Goal: Information Seeking & Learning: Learn about a topic

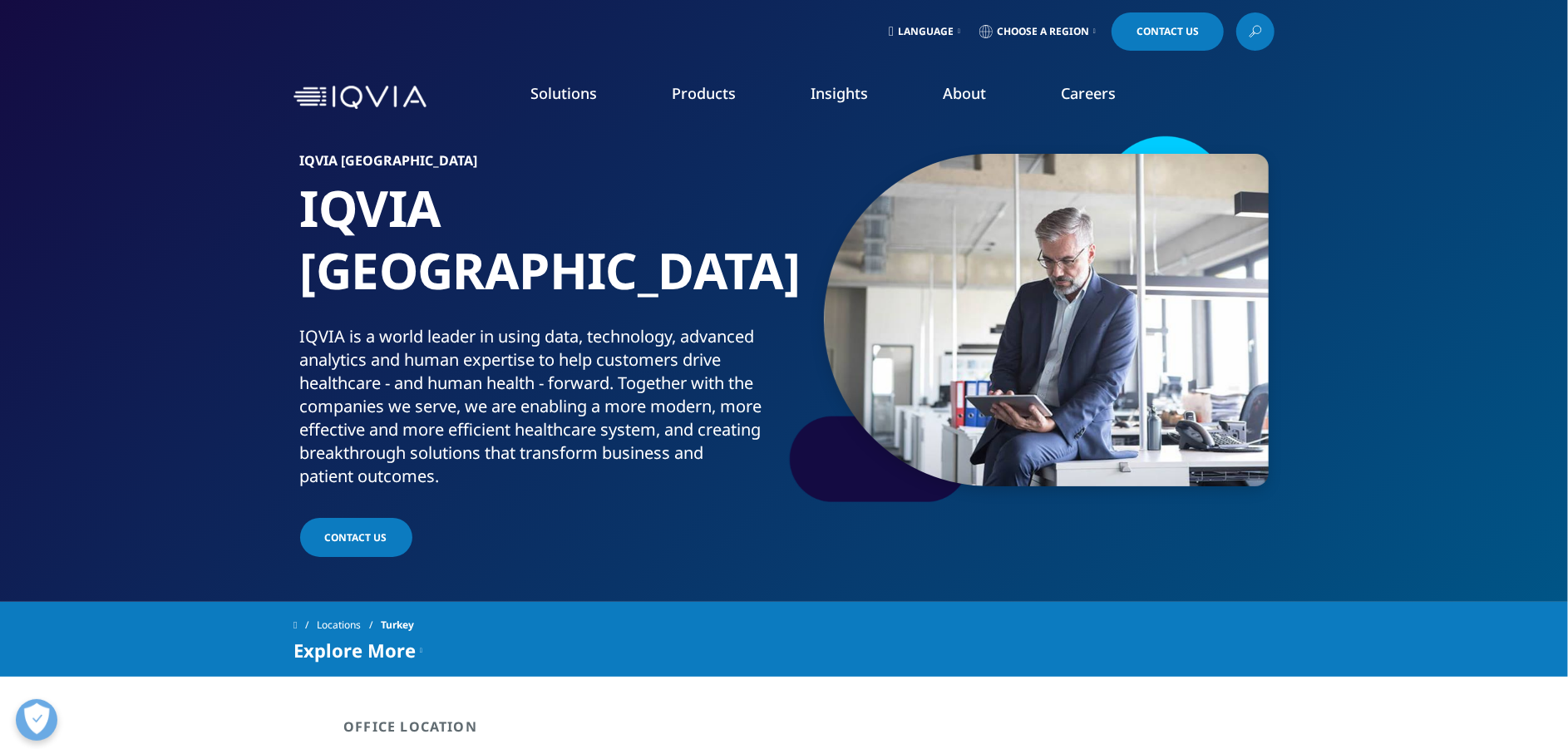
click at [1017, 30] on span "Choose a Region" at bounding box center [1043, 31] width 93 height 13
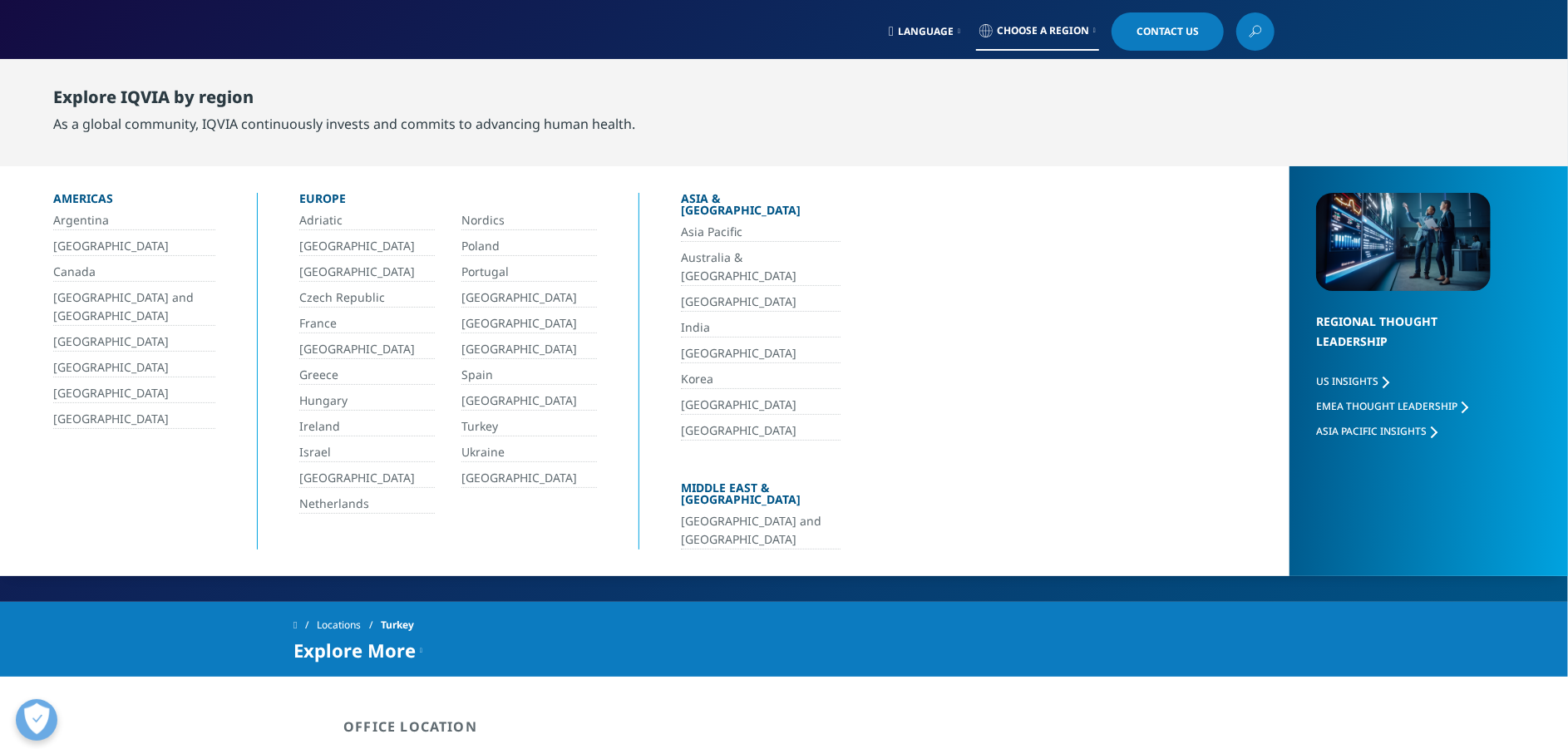
click at [60, 414] on link "[GEOGRAPHIC_DATA]" at bounding box center [134, 419] width 162 height 19
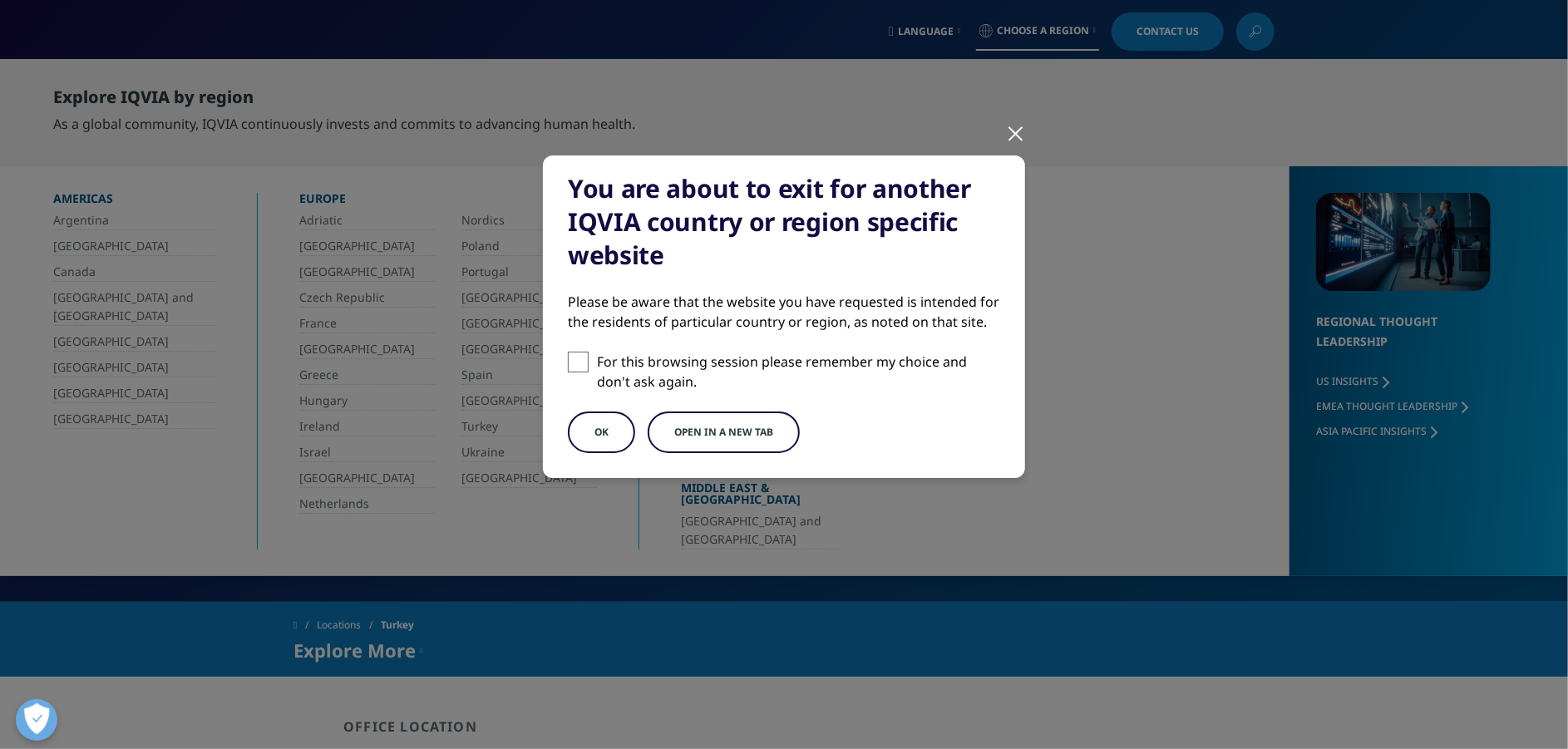
click at [723, 432] on button "Open in a new tab" at bounding box center [723, 433] width 152 height 41
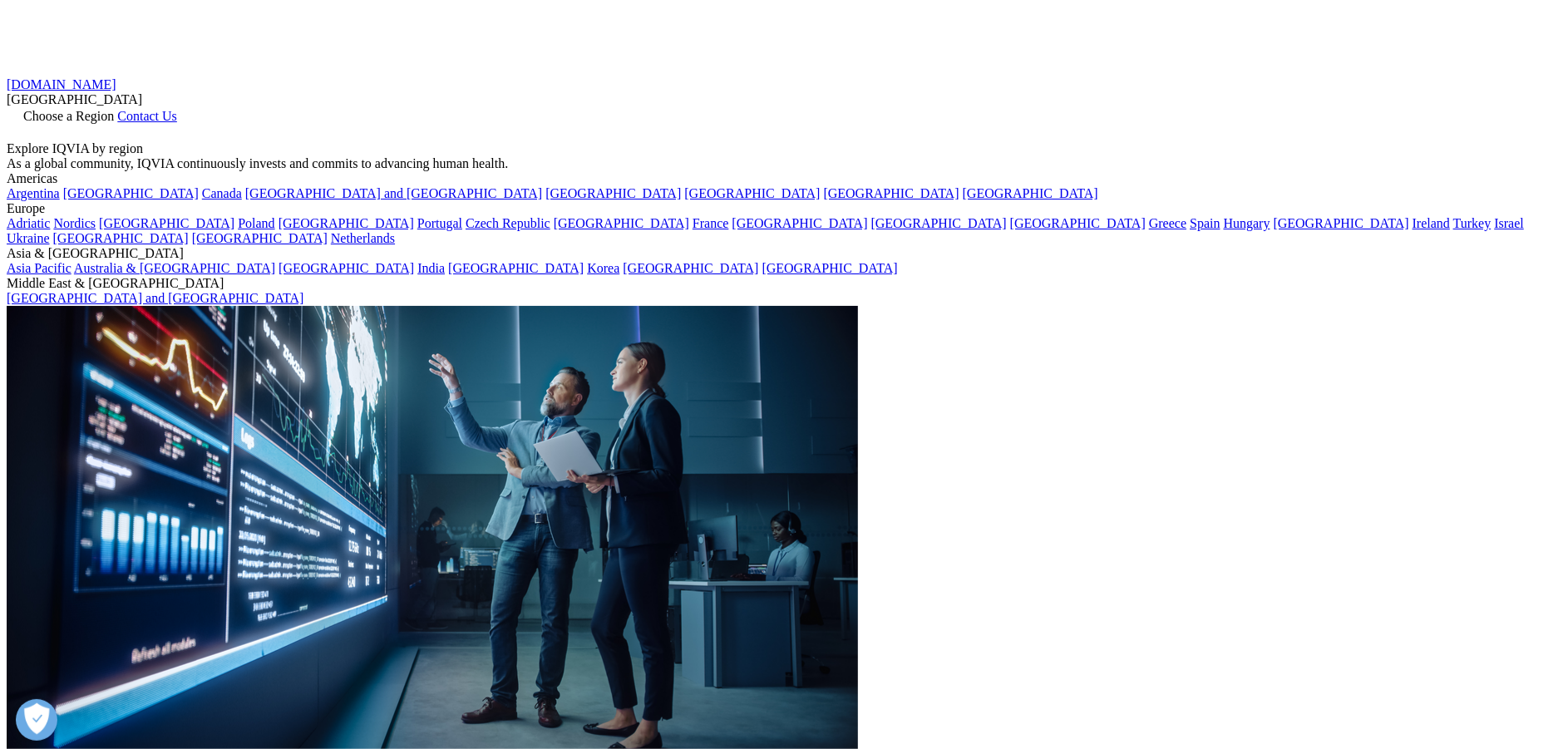
click at [1171, 77] on div "IQVIA.COM United States Choose a Region Contact Us" at bounding box center [784, 108] width 1554 height 64
click at [177, 108] on span "Contact Us" at bounding box center [147, 115] width 60 height 14
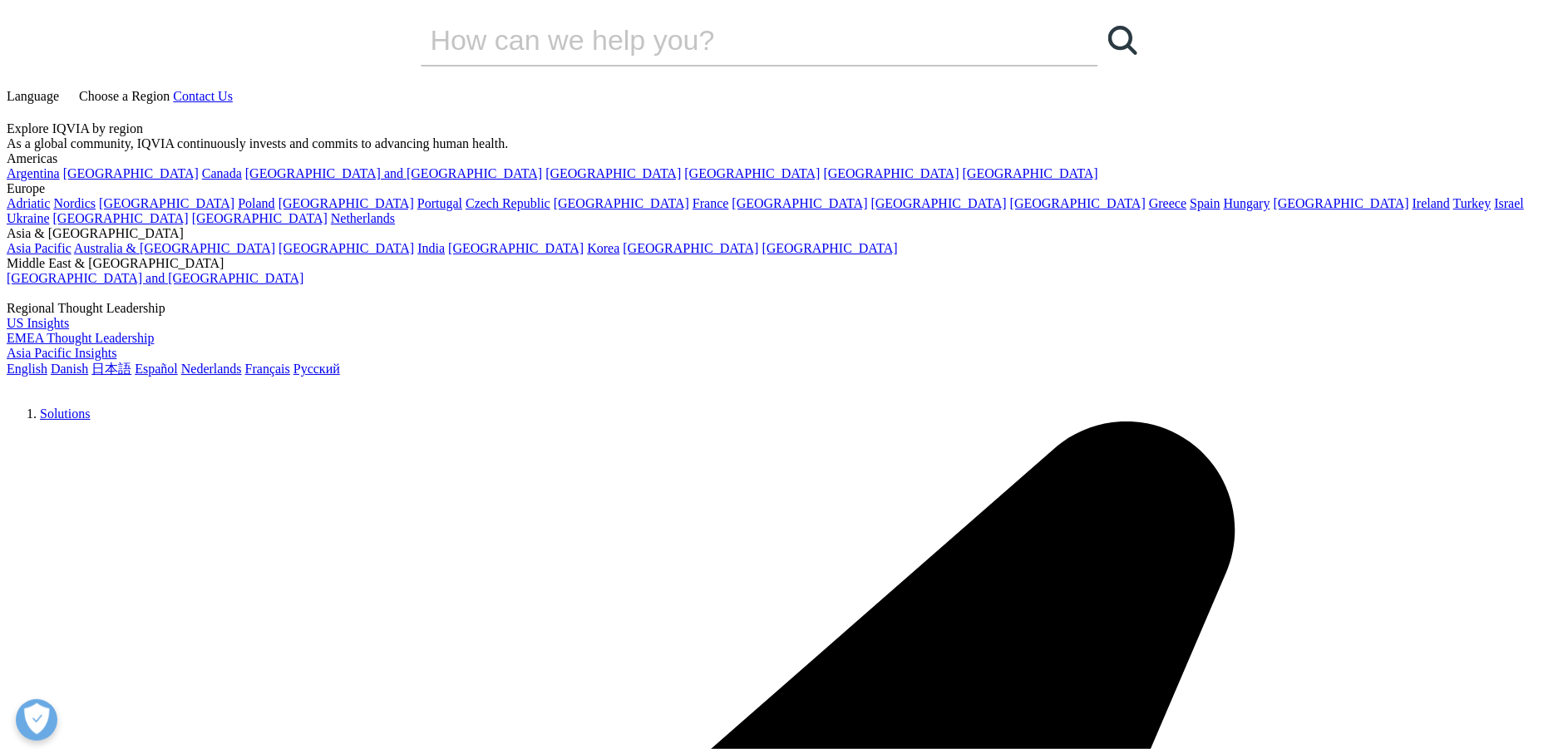
click at [170, 89] on span "Choose a Region" at bounding box center [124, 96] width 91 height 14
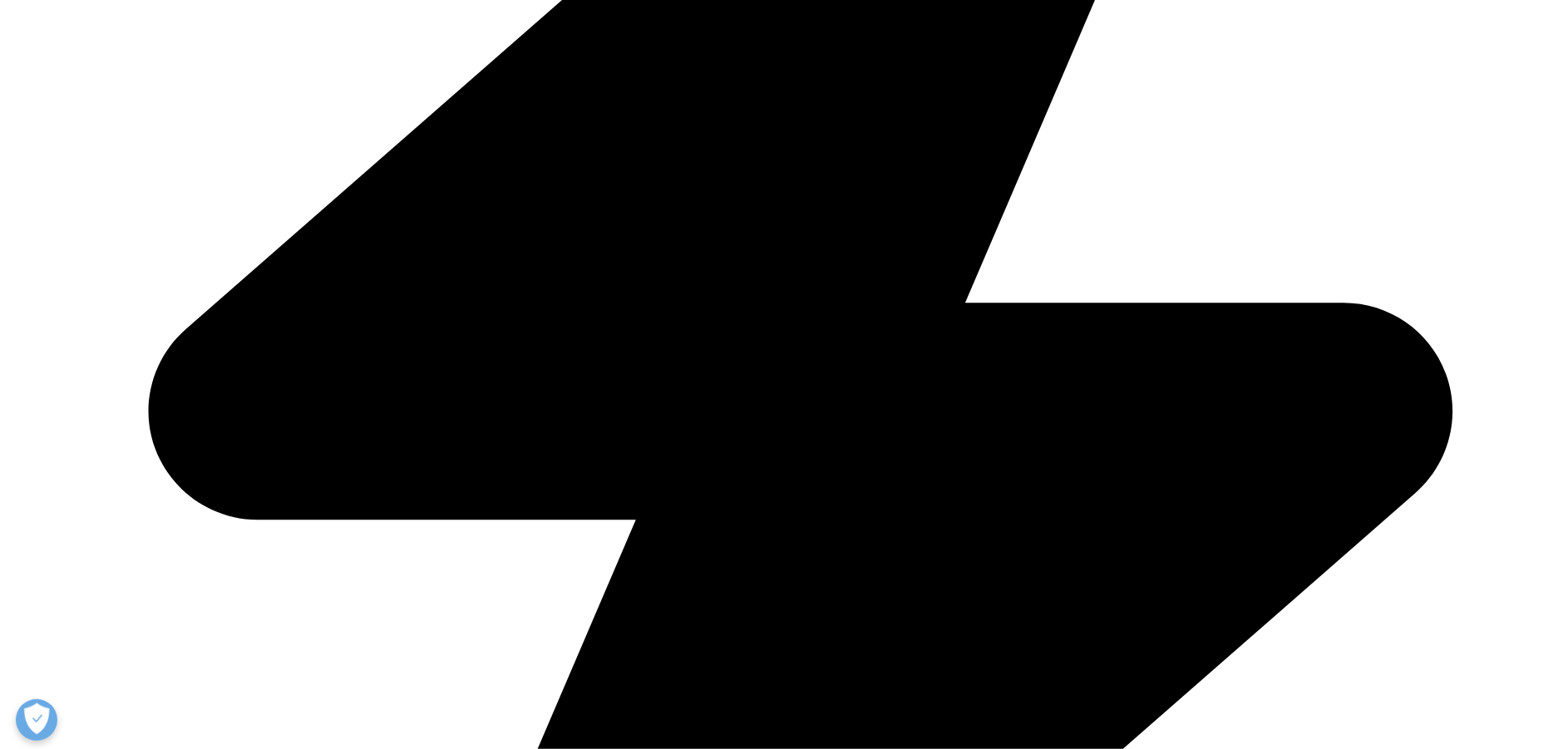
scroll to position [2712, 0]
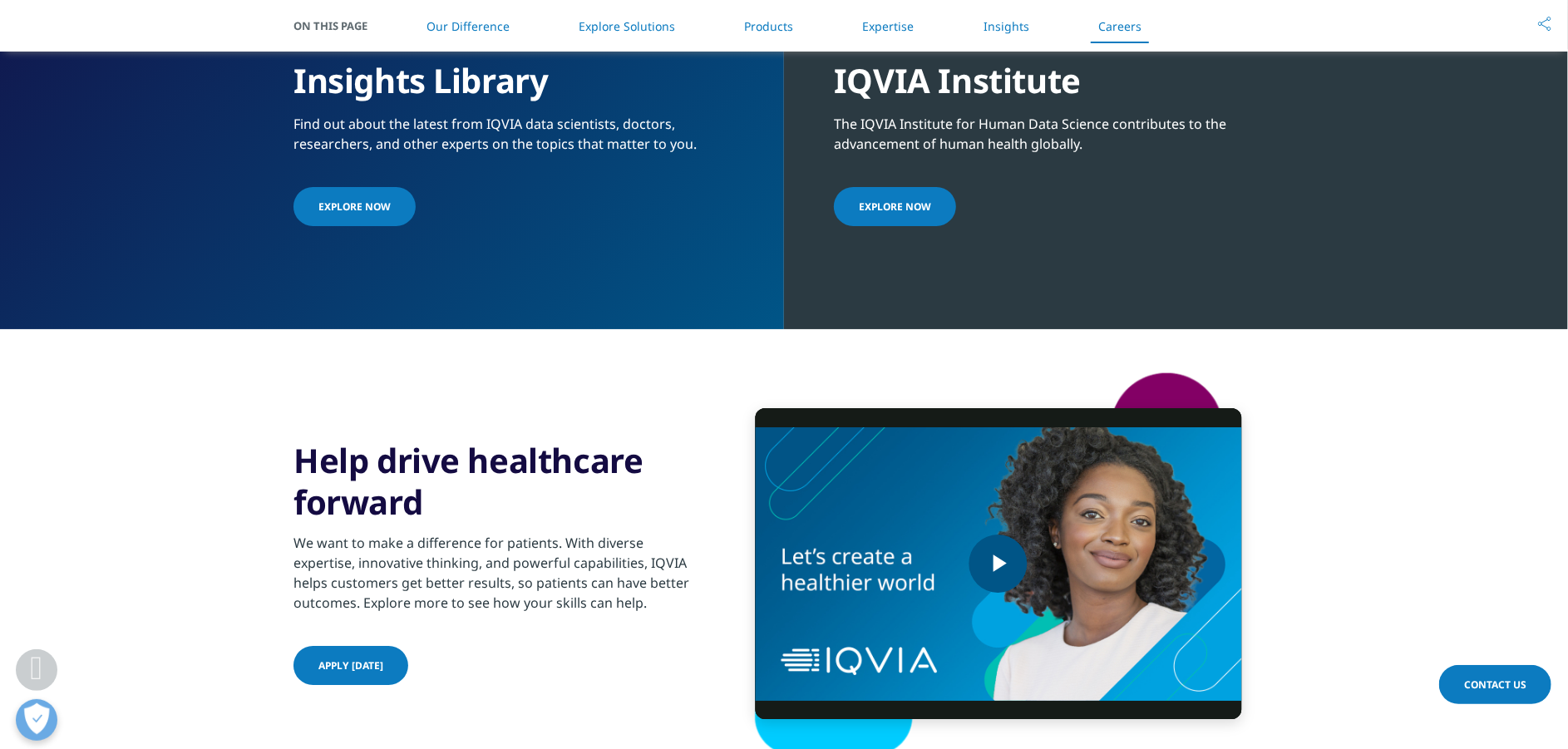
scroll to position [4529, 0]
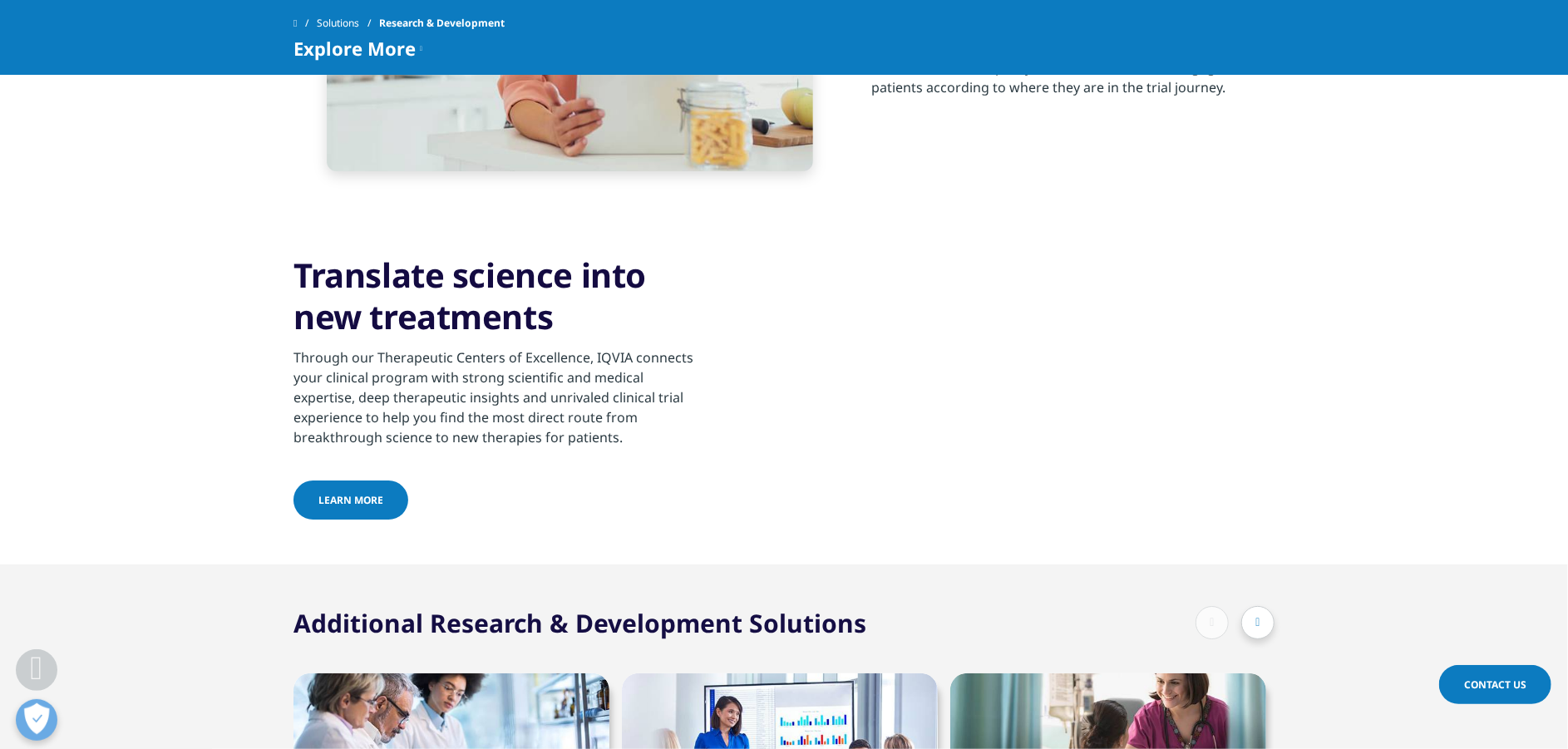
scroll to position [3820, 0]
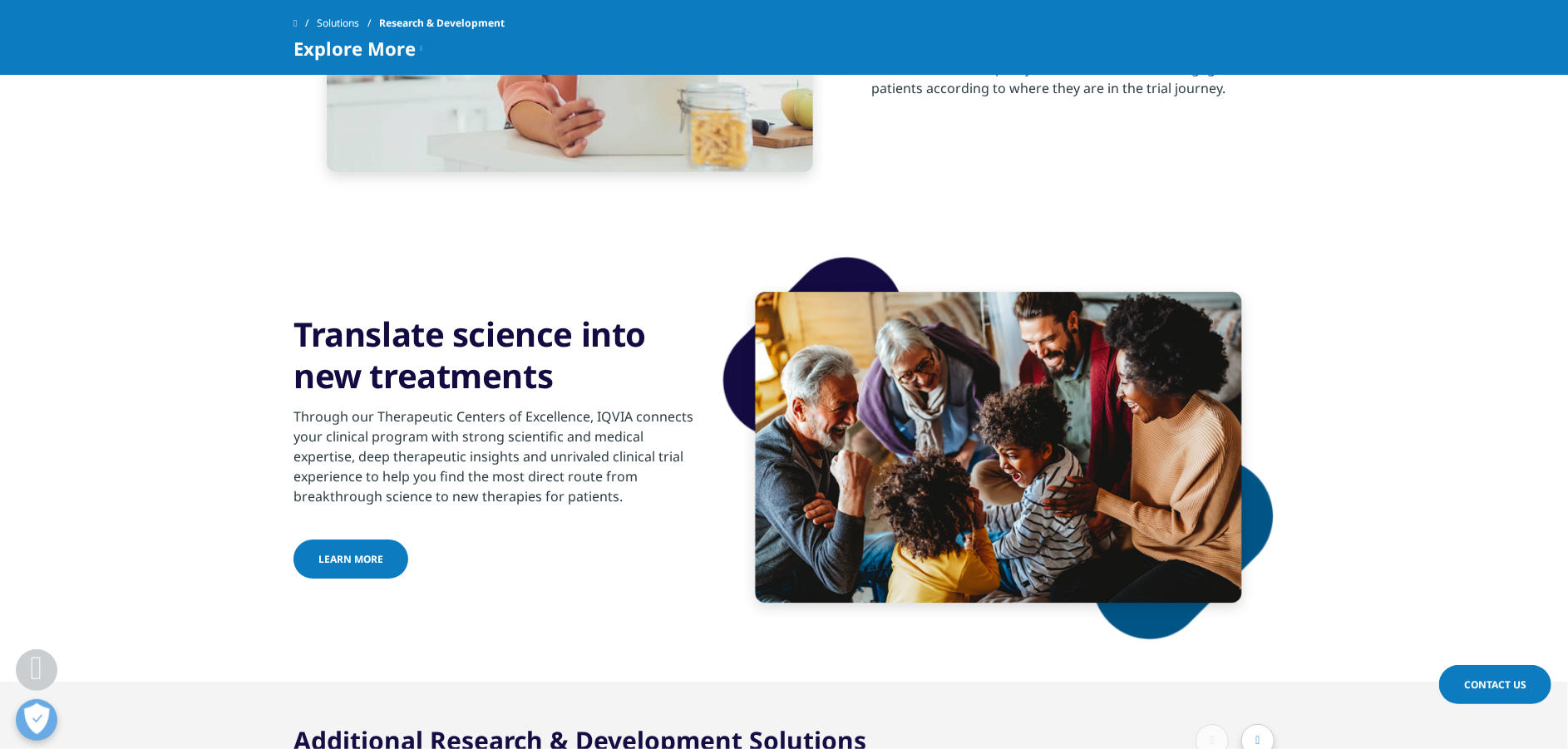
click at [342, 547] on link "Learn More" at bounding box center [351, 559] width 114 height 39
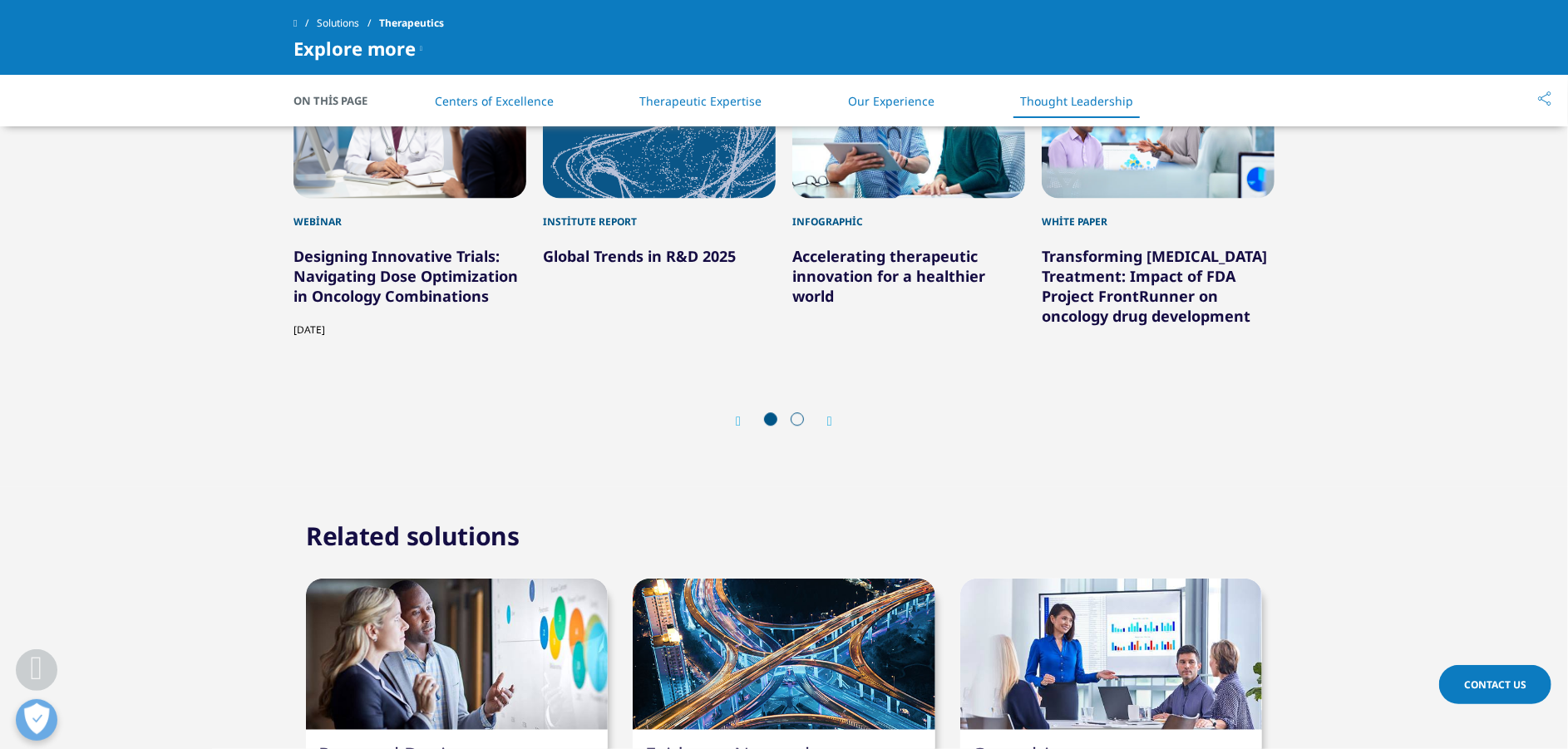
scroll to position [3576, 0]
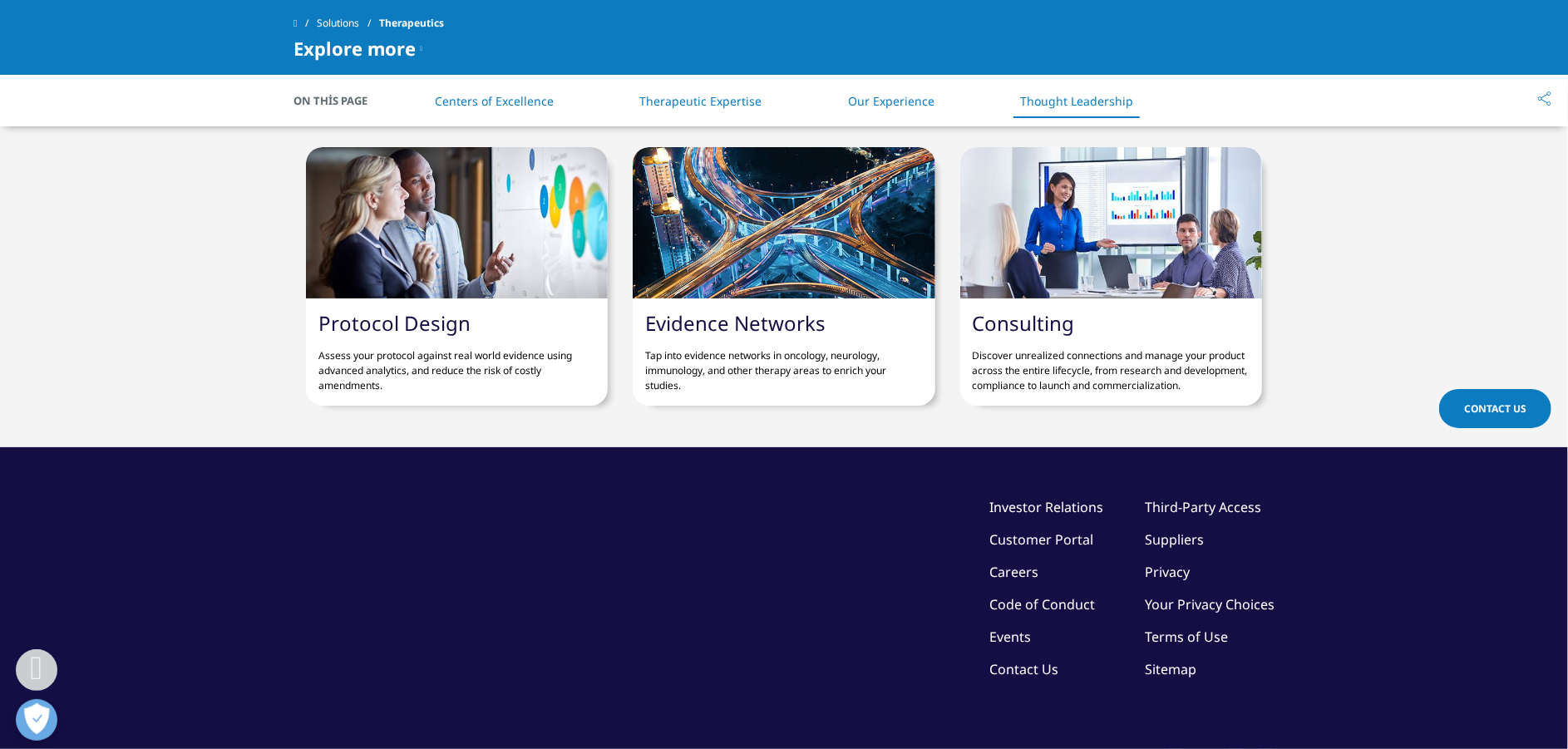
click at [866, 459] on div "©2025 IQVIA Inc, All Rights Reserved. Investor Relations Customer Portal Career…" at bounding box center [784, 616] width 981 height 338
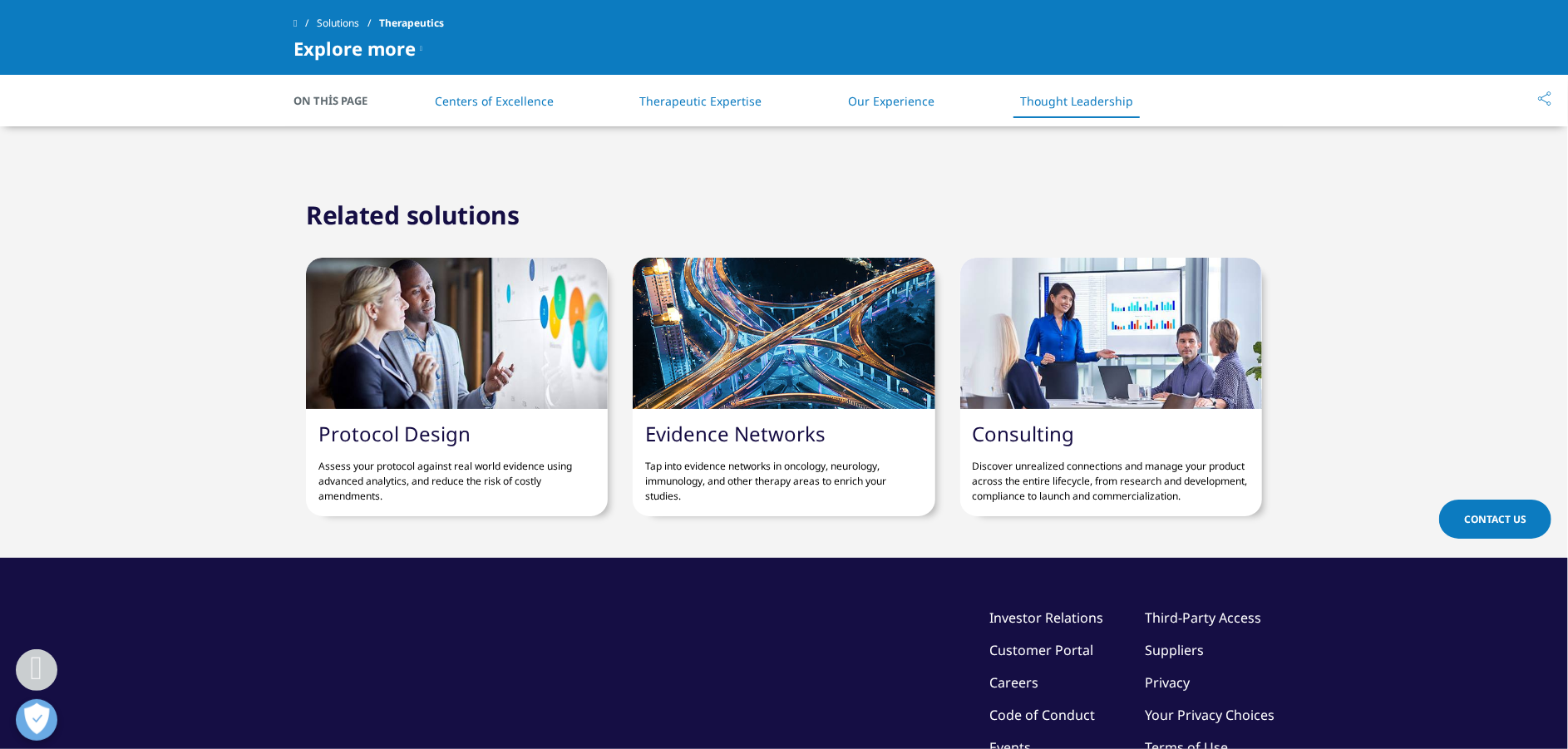
scroll to position [3498, 0]
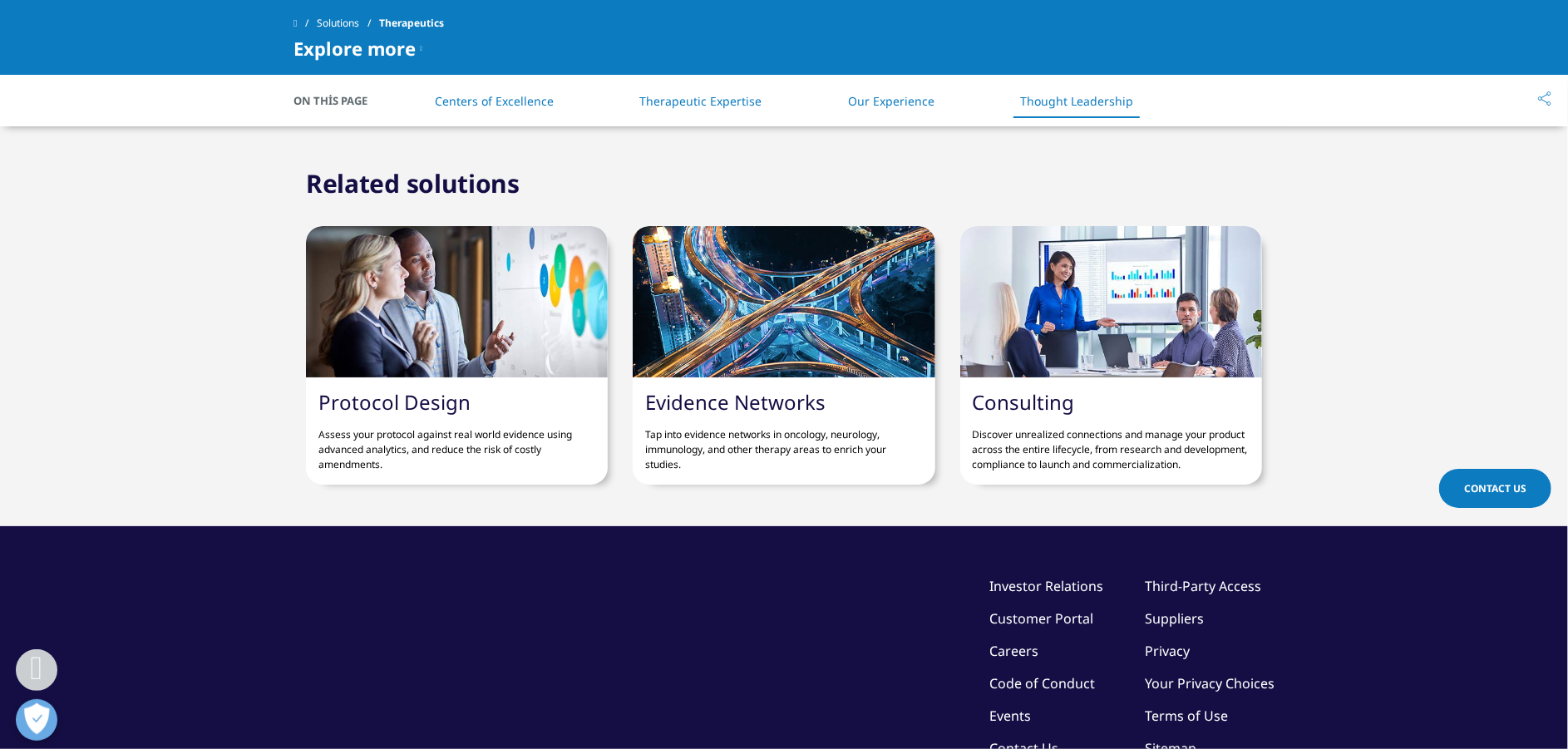
click at [429, 377] on div "Protocol Design Assess your protocol against real world evidence using advanced…" at bounding box center [456, 431] width 302 height 107
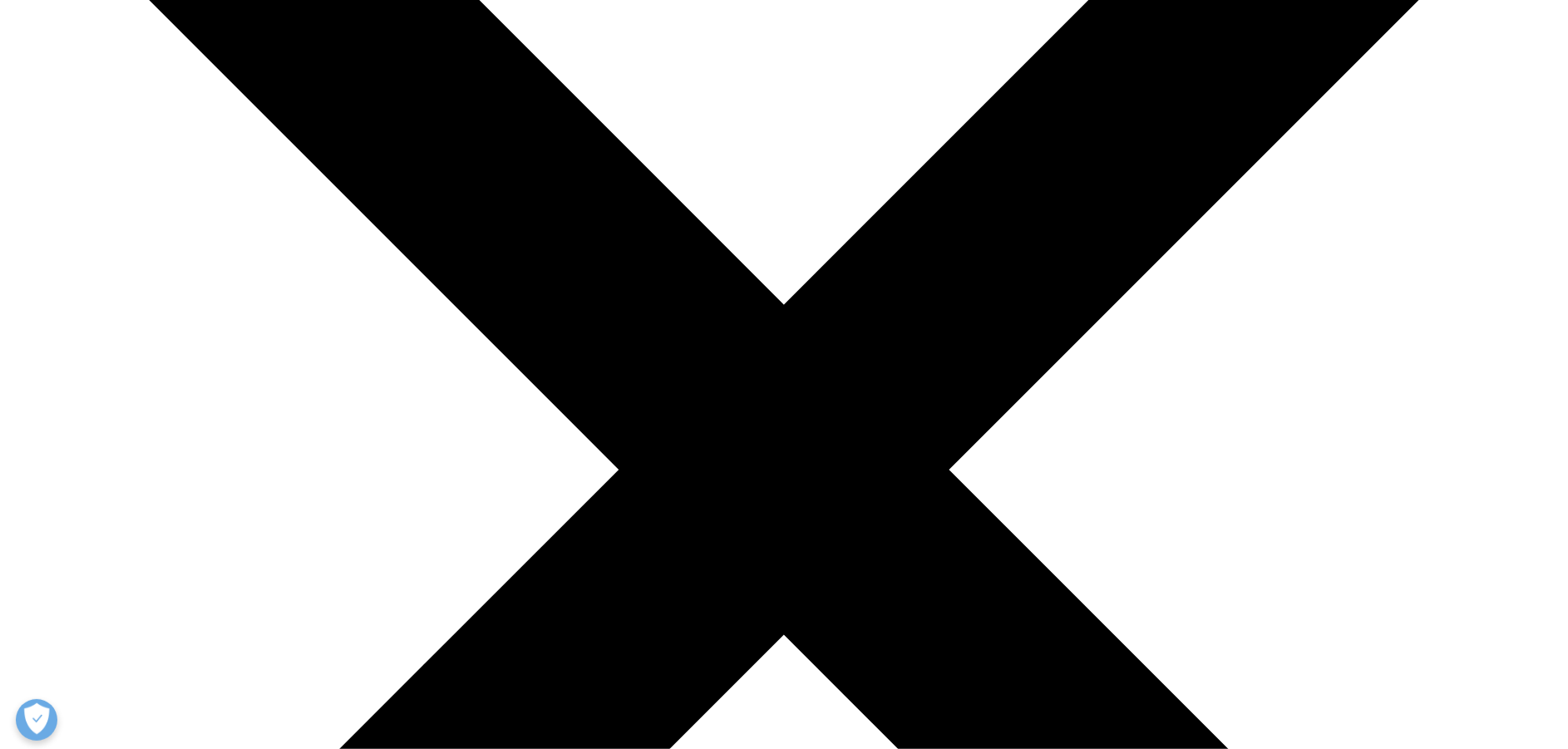
scroll to position [747, 0]
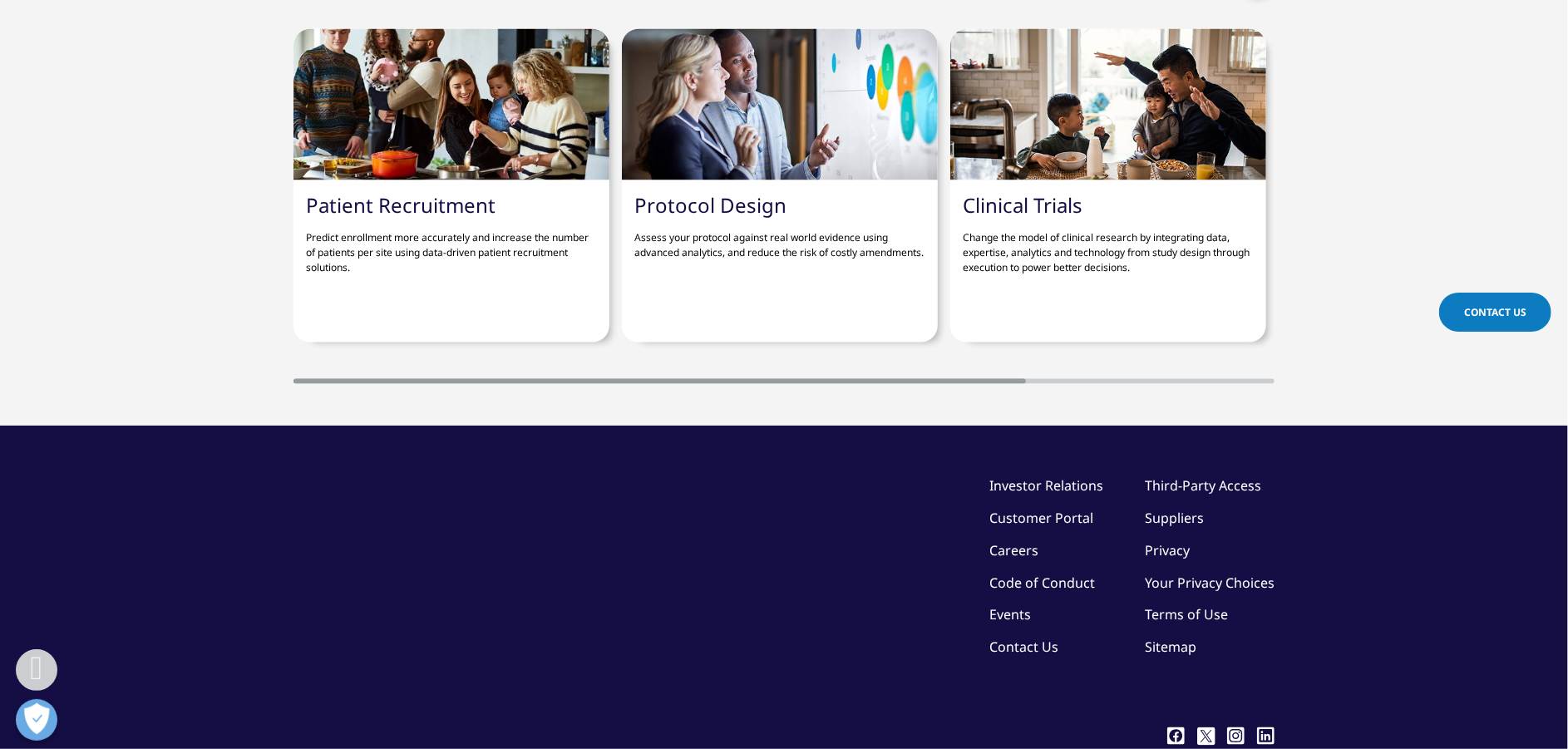
scroll to position [1751, 0]
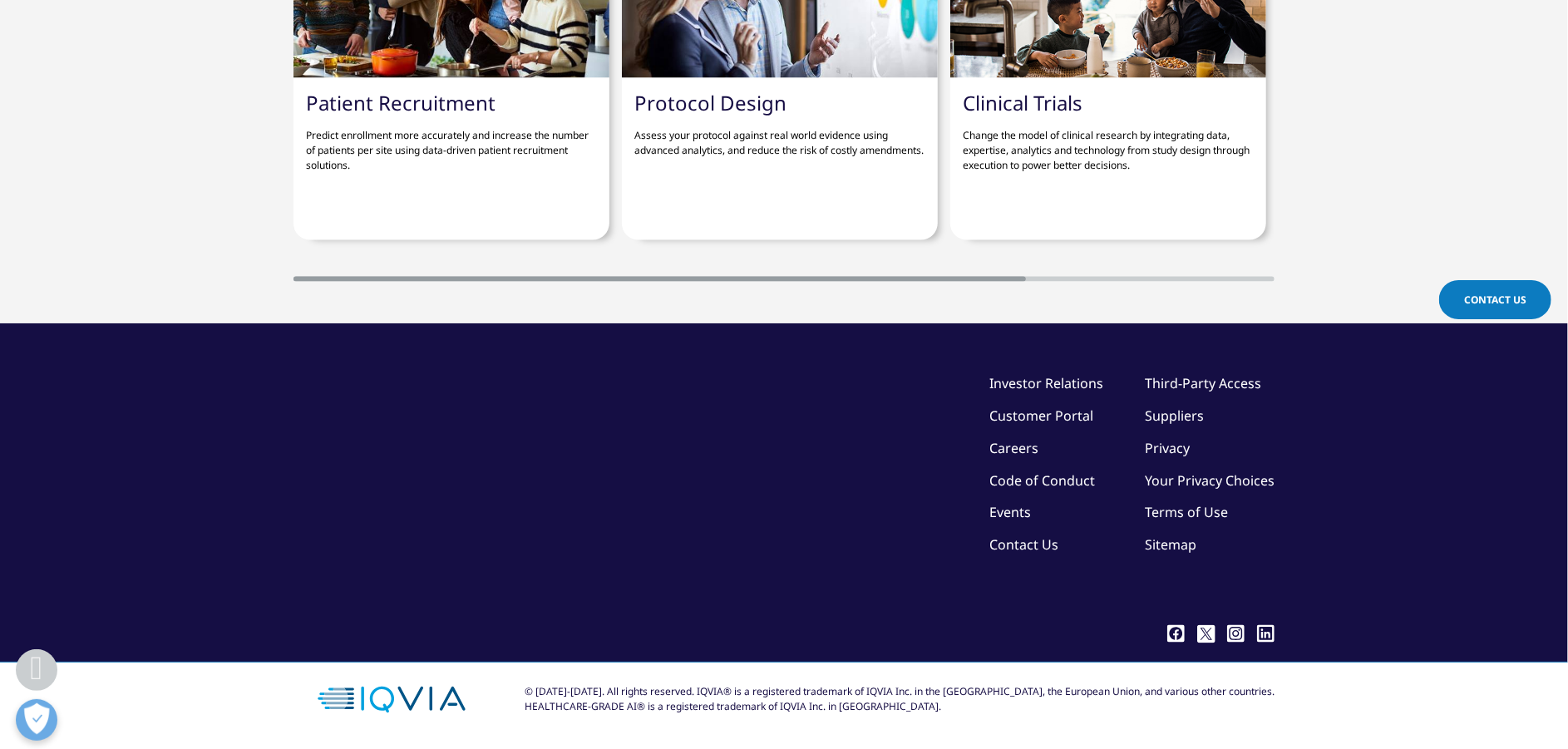
click at [1055, 98] on link "Clinical Trials" at bounding box center [1022, 102] width 119 height 28
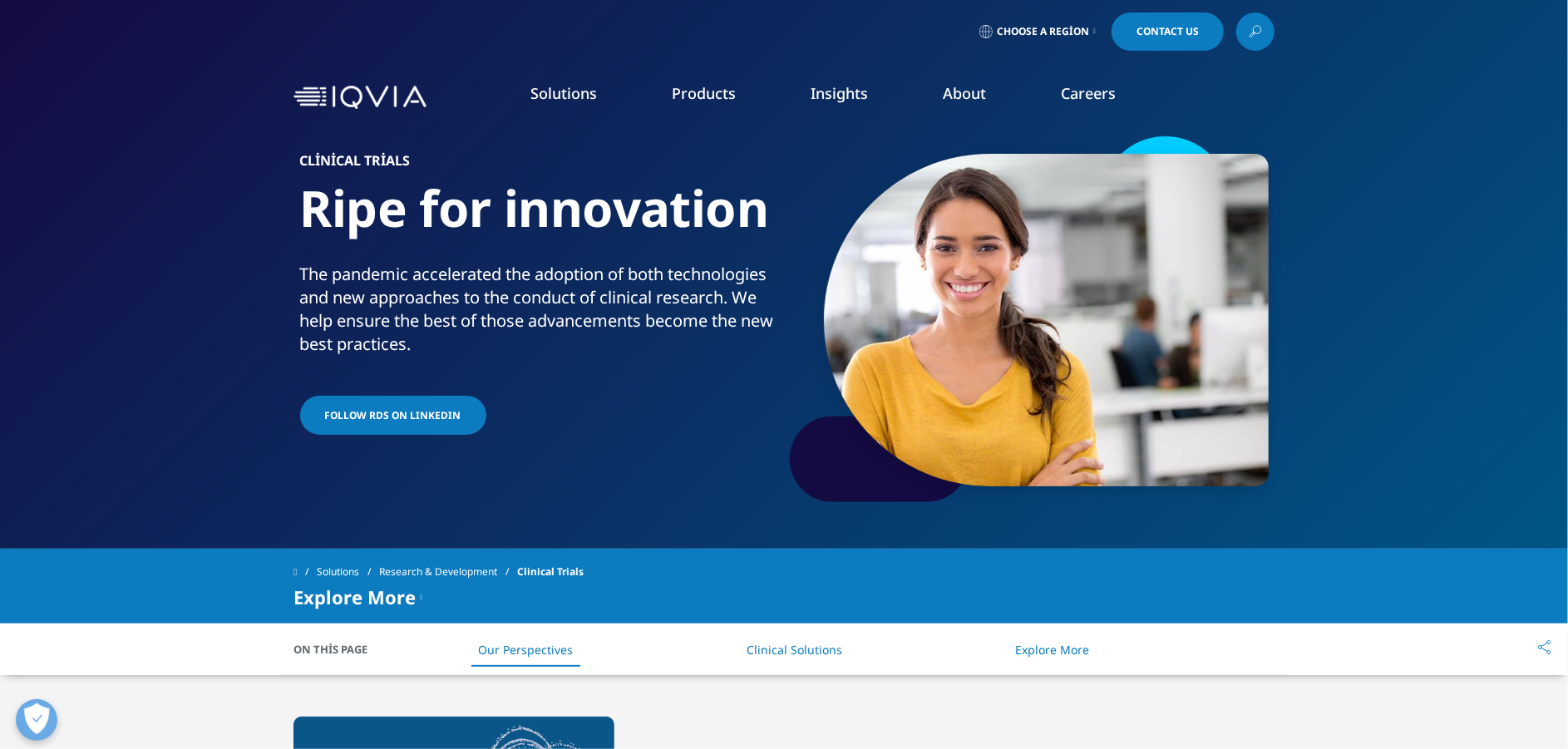
scroll to position [498, 0]
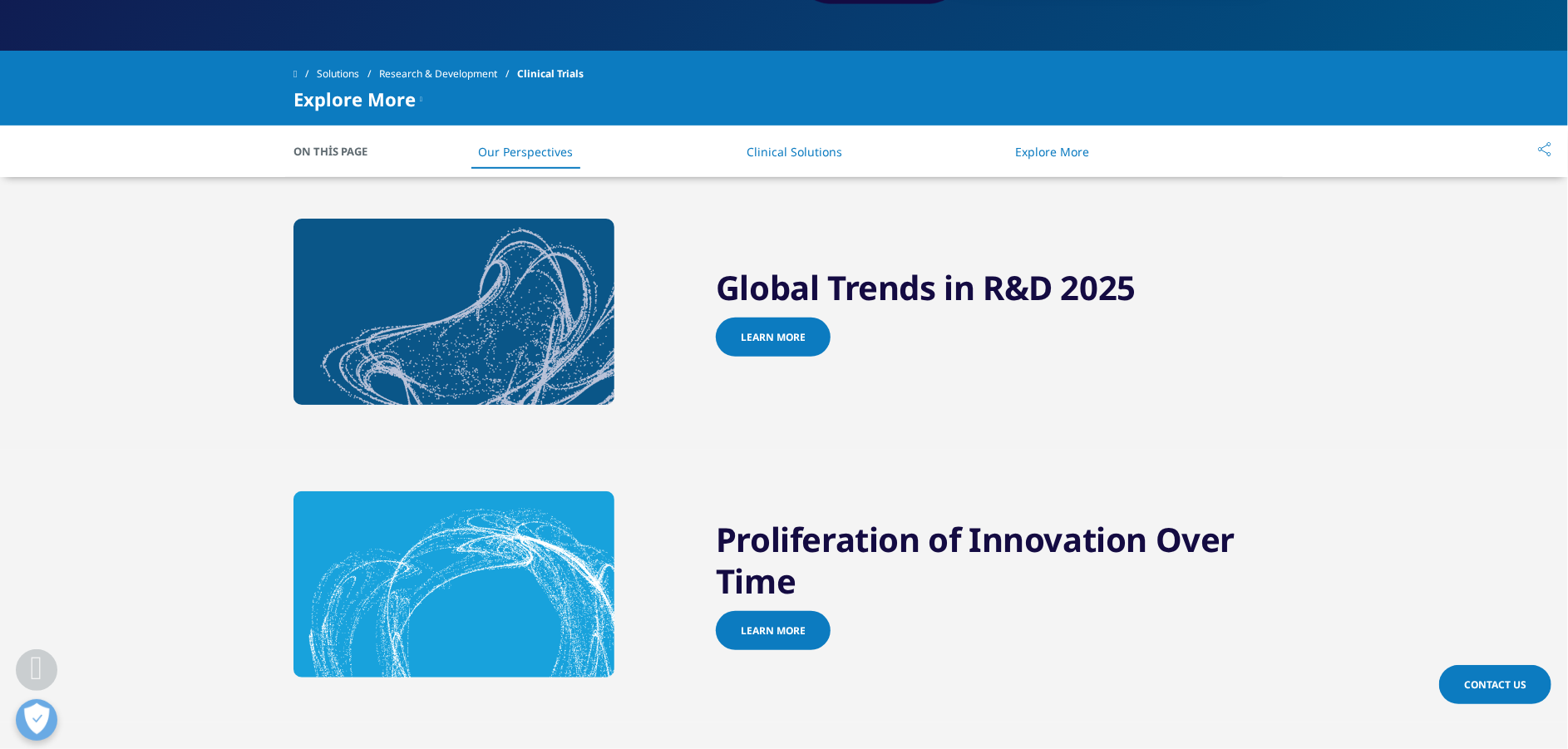
click at [789, 334] on span "Learn more" at bounding box center [774, 337] width 65 height 14
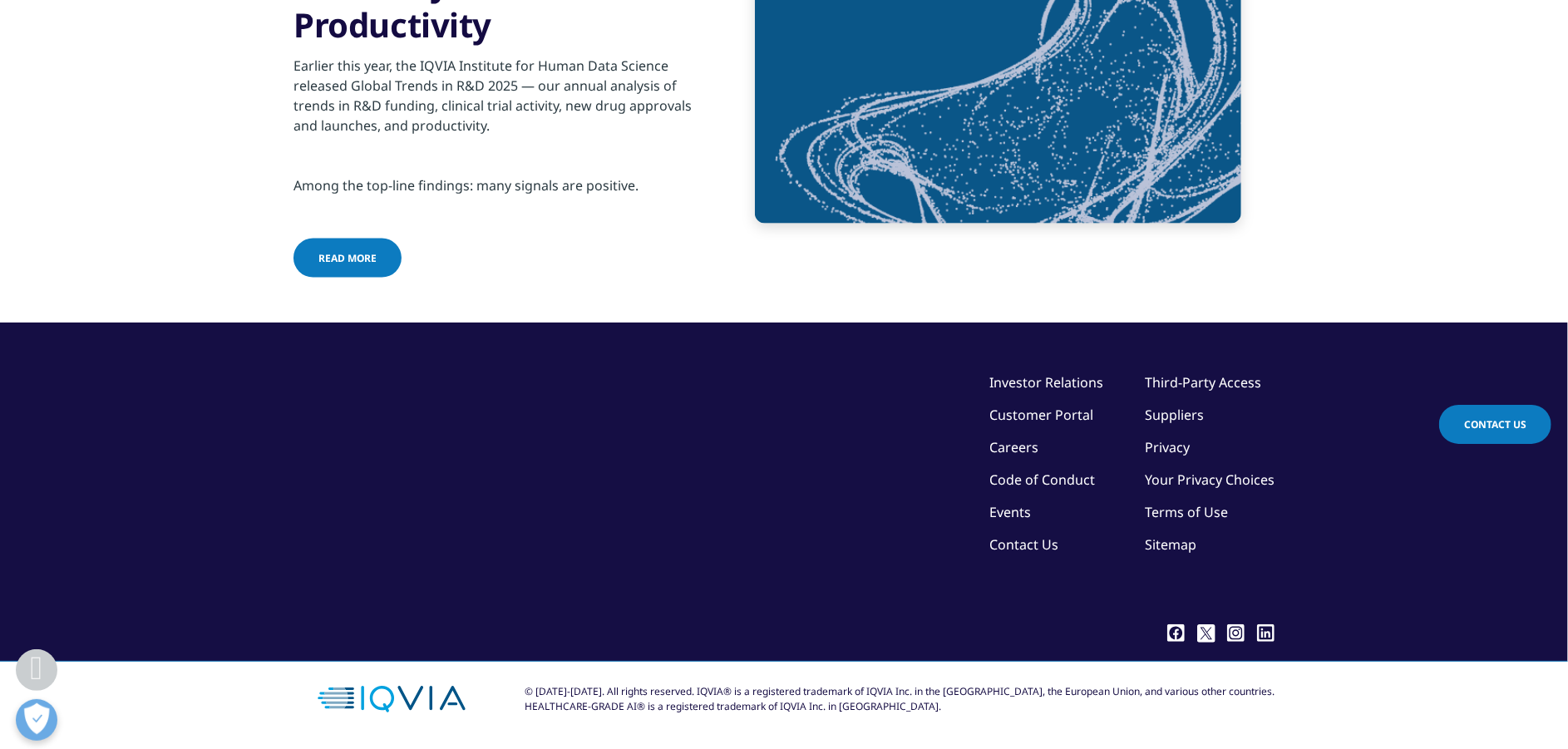
scroll to position [6483, 0]
